Goal: Find specific page/section: Find specific page/section

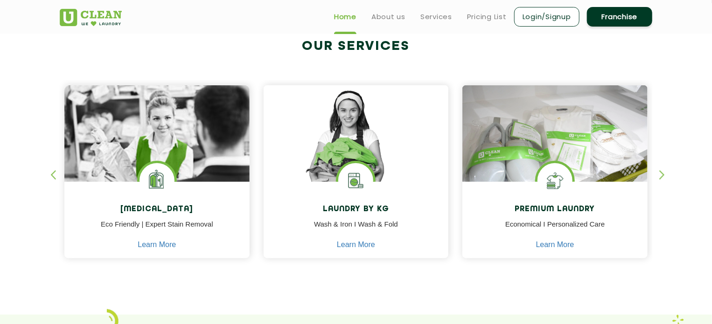
scroll to position [373, 0]
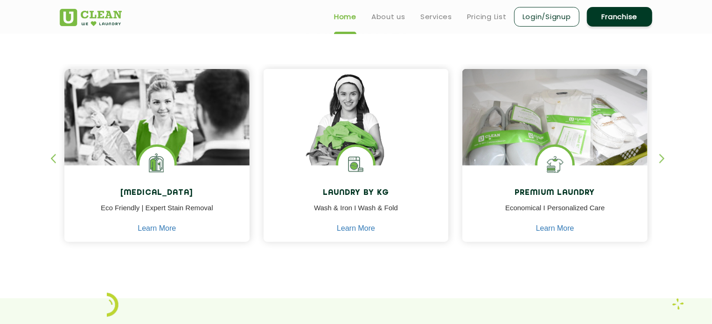
click at [53, 156] on div "button" at bounding box center [57, 167] width 14 height 26
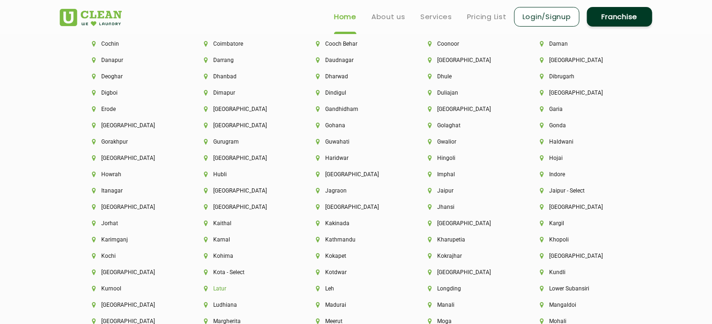
scroll to position [2146, 0]
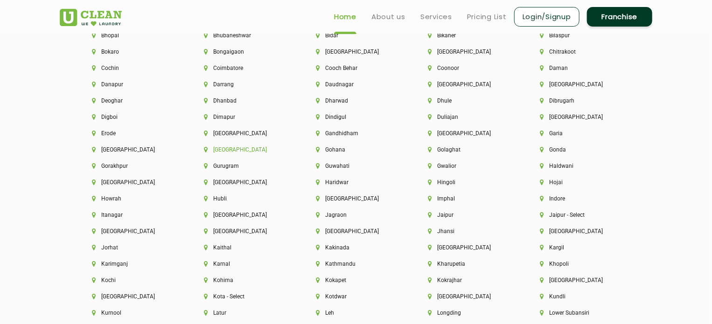
click at [222, 153] on li "[GEOGRAPHIC_DATA]" at bounding box center [244, 150] width 80 height 7
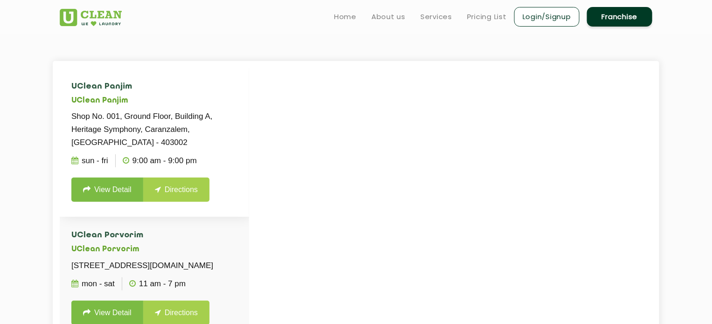
scroll to position [233, 0]
click at [163, 127] on p "Shop No. 001, Ground Floor, Building A, Heritage Symphony, Caranzalem, Goa - 40…" at bounding box center [154, 130] width 166 height 39
click at [97, 200] on link "View Detail" at bounding box center [107, 190] width 72 height 24
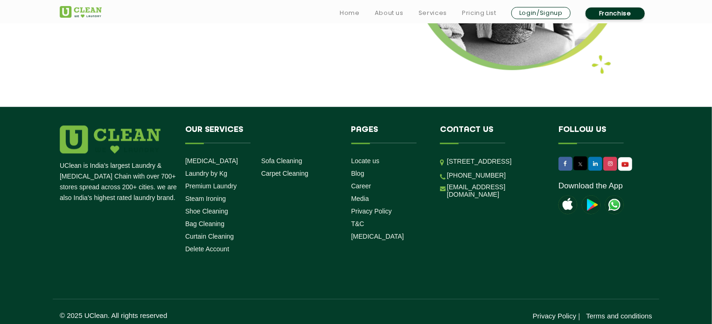
scroll to position [1266, 0]
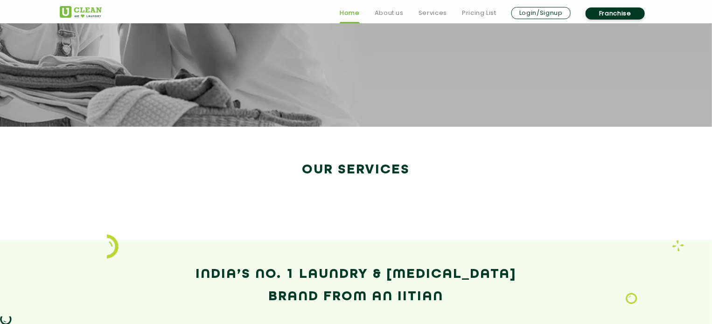
scroll to position [1523, 0]
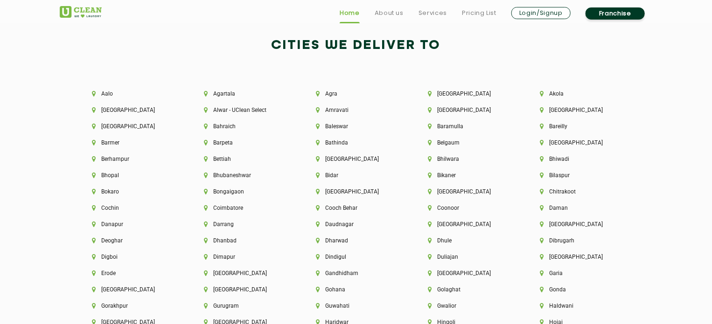
scroll to position [2193, 0]
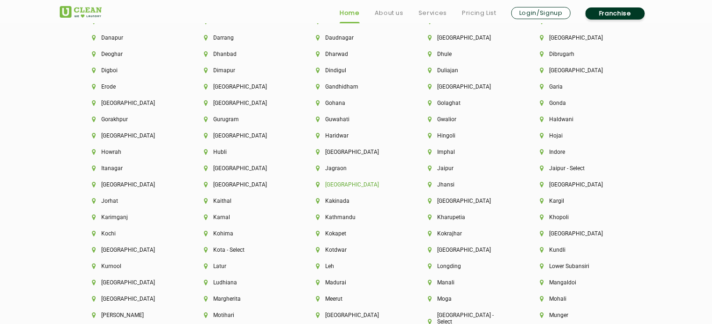
click at [337, 188] on li "[GEOGRAPHIC_DATA]" at bounding box center [356, 184] width 80 height 7
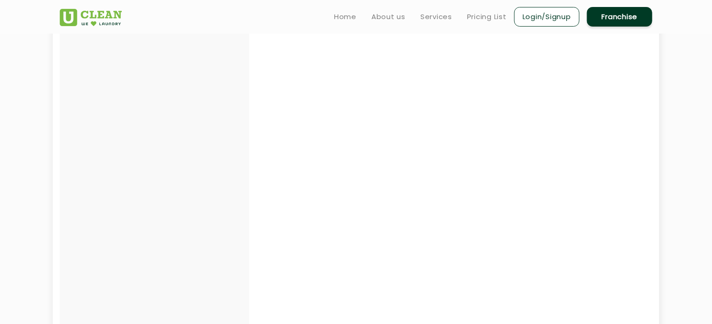
scroll to position [43, 0]
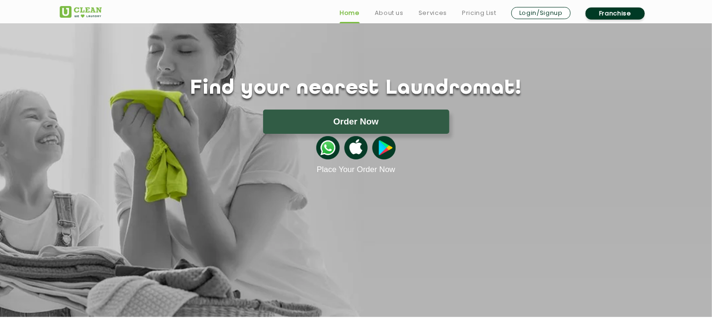
scroll to position [1570, 0]
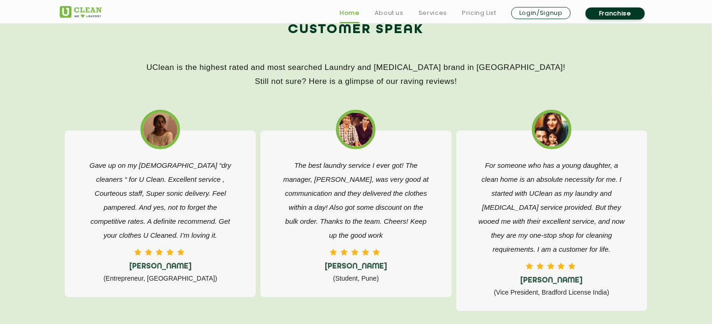
scroll to position [1493, 0]
